Goal: Browse casually

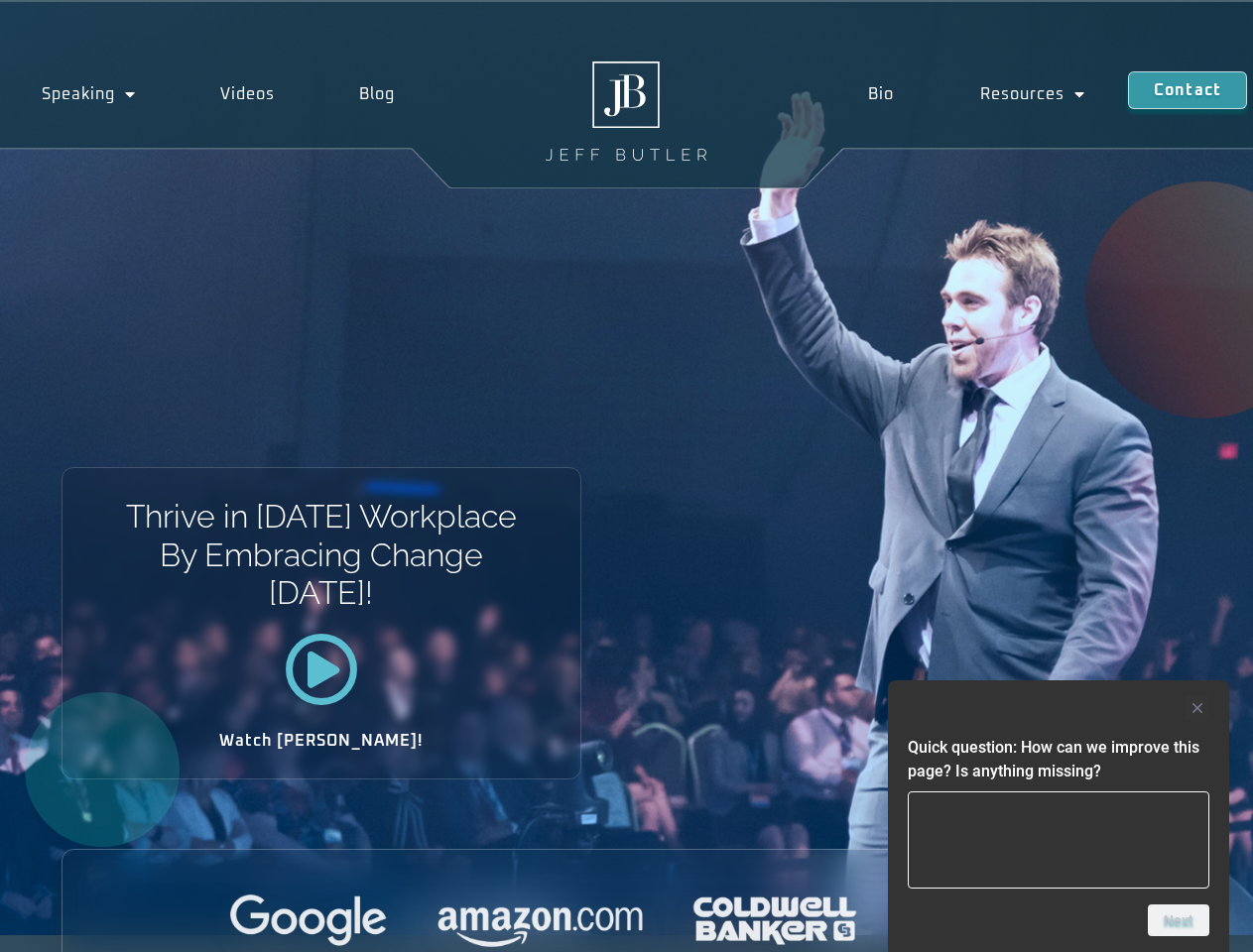
click at [626, 476] on div "Thrive in [DATE] Workplace By Embracing Change [DATE]! Watch [PERSON_NAME]!" at bounding box center [626, 469] width 1253 height 933
click at [1059, 708] on div at bounding box center [1058, 708] width 302 height 24
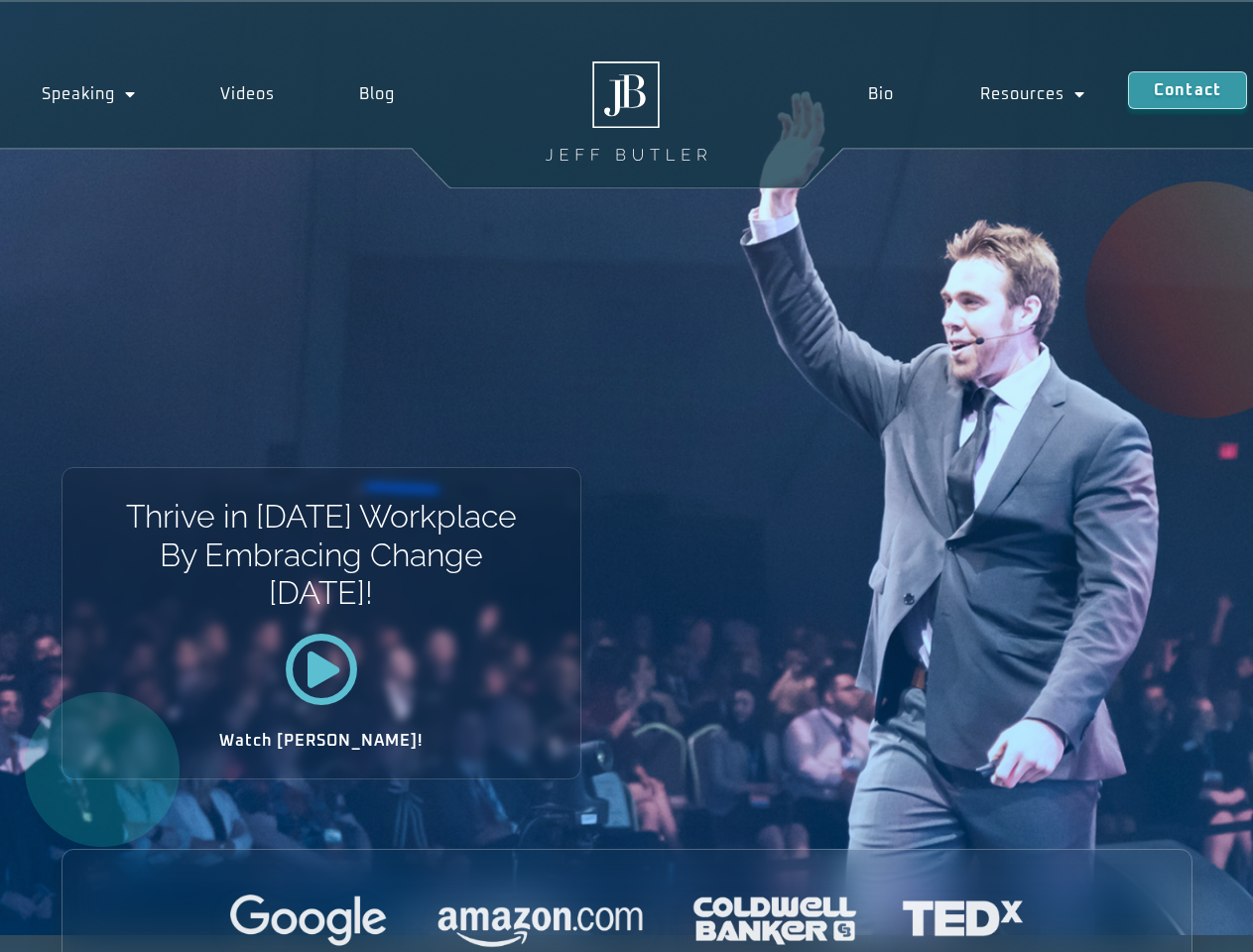
click at [1179, 920] on div at bounding box center [627, 921] width 1130 height 55
